Goal: Register for event/course

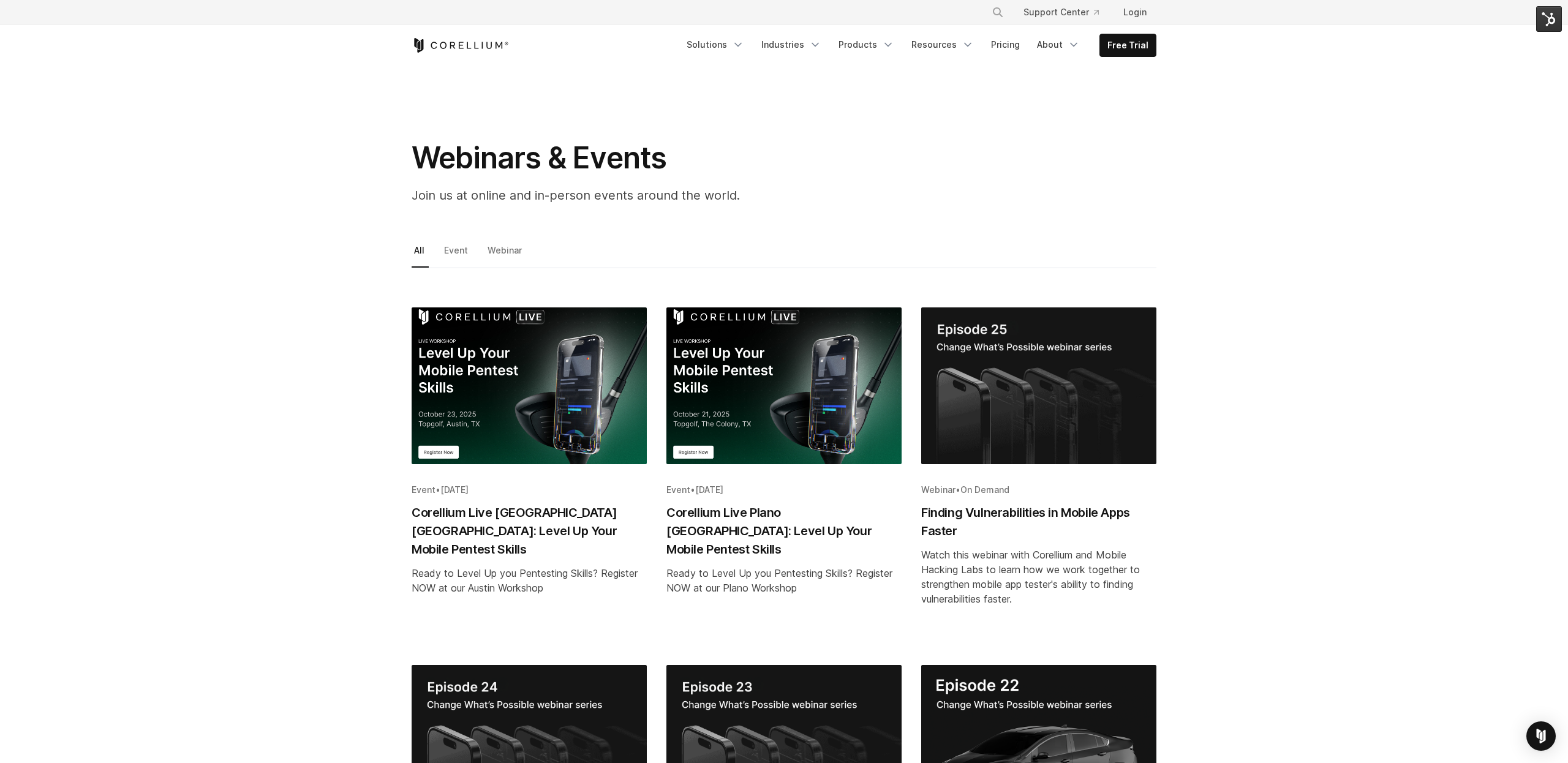
click at [714, 386] on img "Blog post summary: Corellium Live Plano TX: Level Up Your Mobile Pentest Skills" at bounding box center [784, 386] width 235 height 157
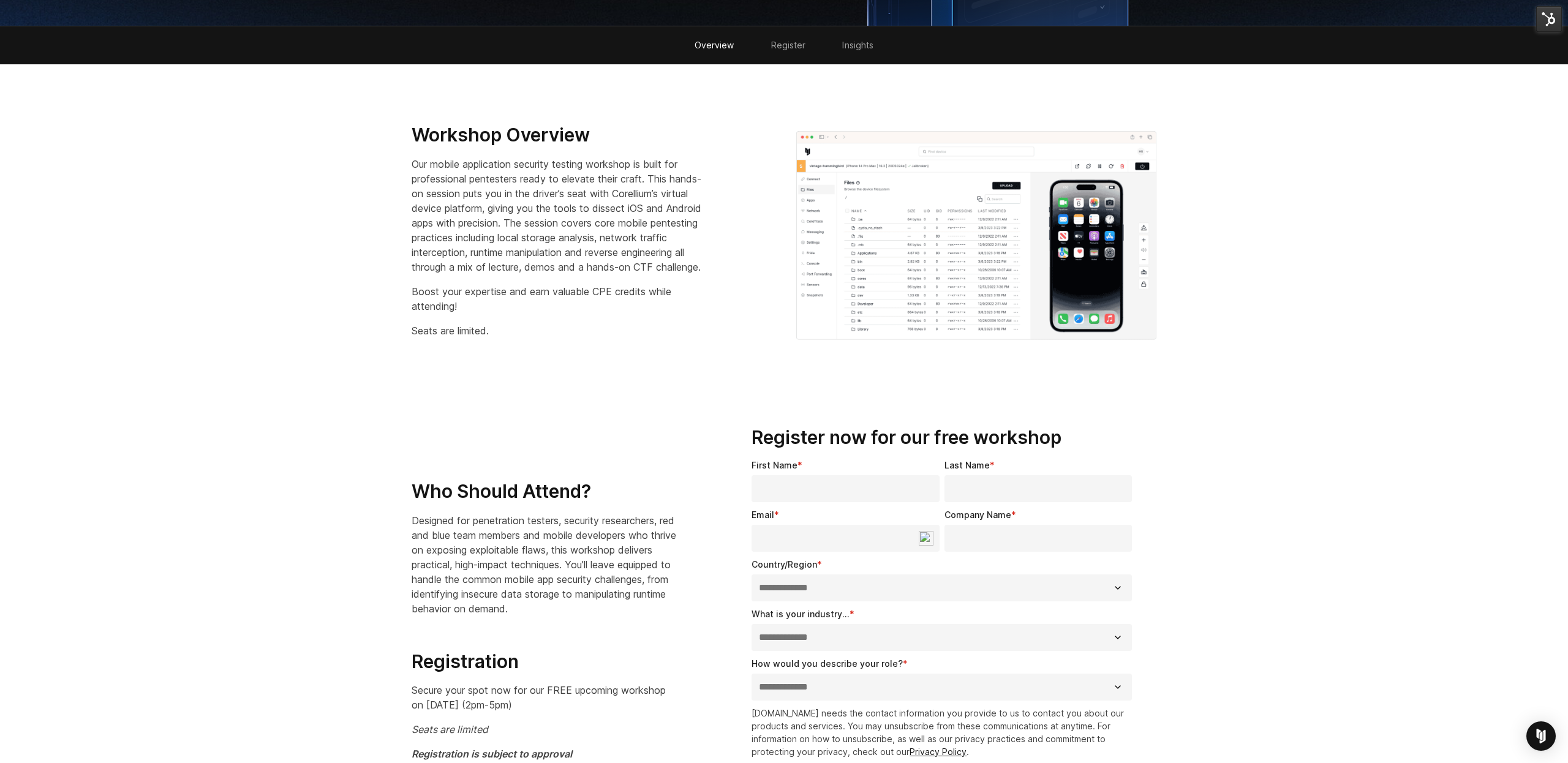
scroll to position [300, 0]
